Goal: Navigation & Orientation: Go to known website

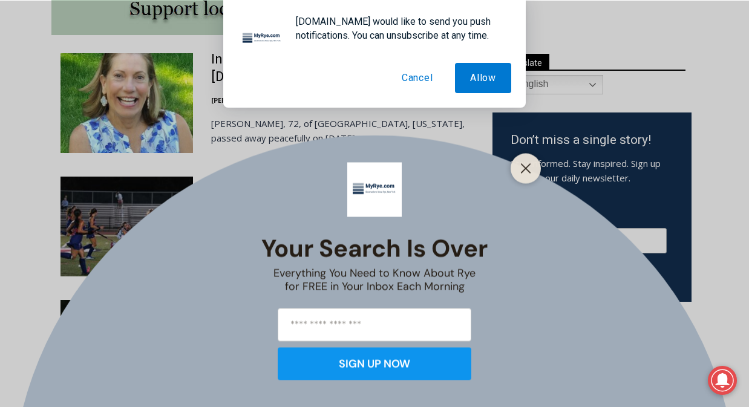
scroll to position [711, 0]
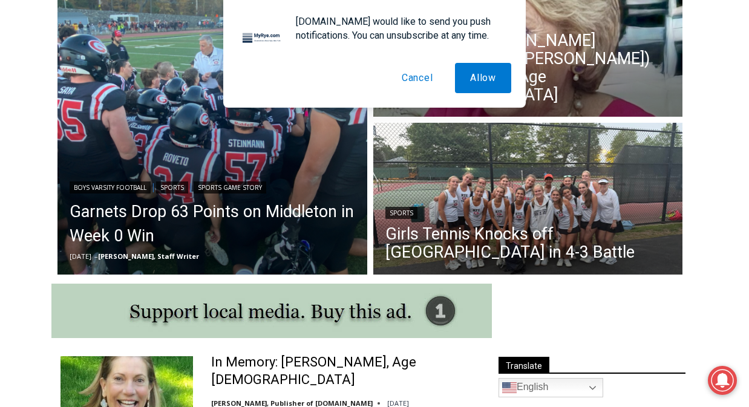
scroll to position [566, 0]
